Goal: Task Accomplishment & Management: Complete application form

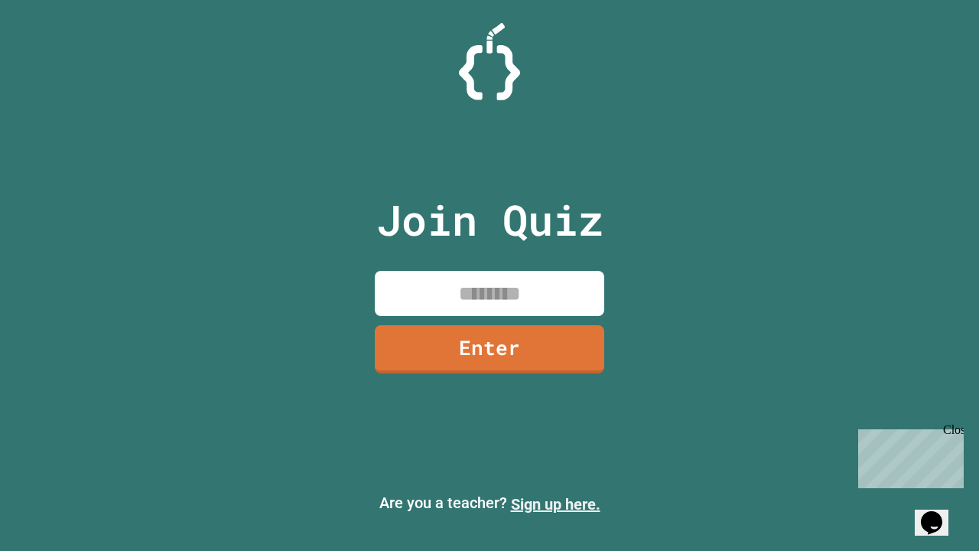
click at [556, 504] on link "Sign up here." at bounding box center [556, 504] width 90 height 18
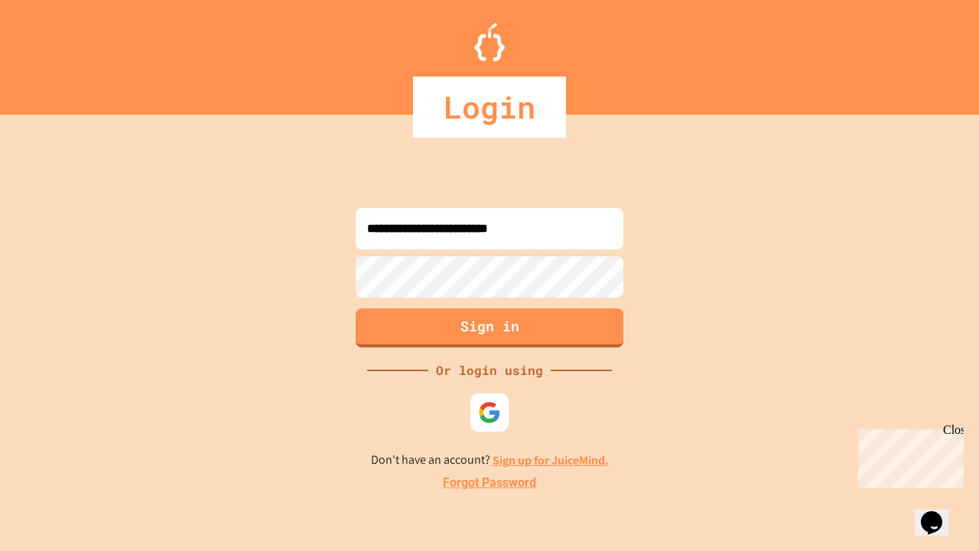
type input "**********"
